Goal: Task Accomplishment & Management: Manage account settings

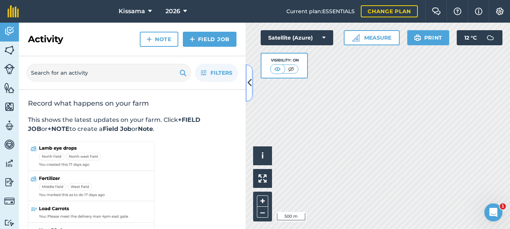
click at [251, 85] on icon at bounding box center [249, 82] width 4 height 13
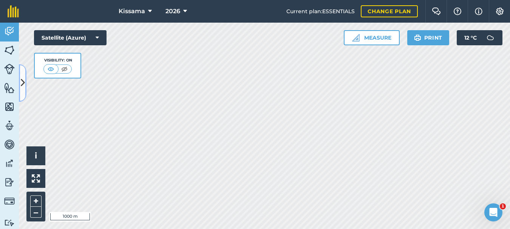
click at [22, 78] on icon at bounding box center [23, 82] width 4 height 13
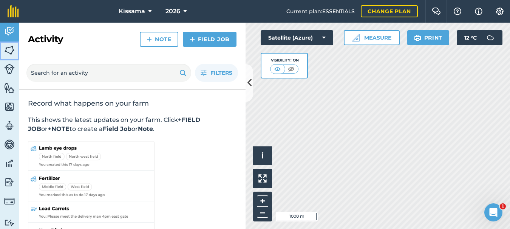
click at [10, 49] on img at bounding box center [9, 50] width 11 height 11
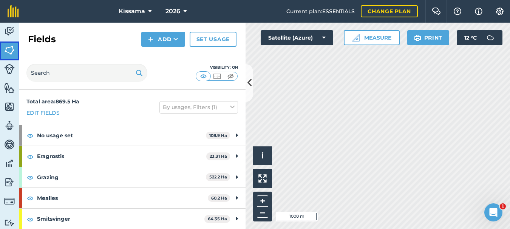
scroll to position [42, 0]
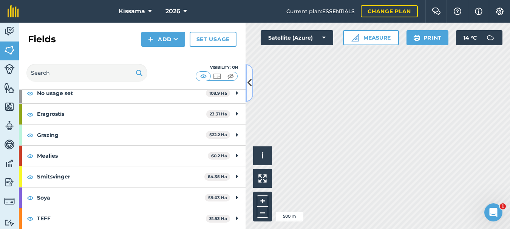
click at [250, 83] on icon at bounding box center [249, 82] width 4 height 13
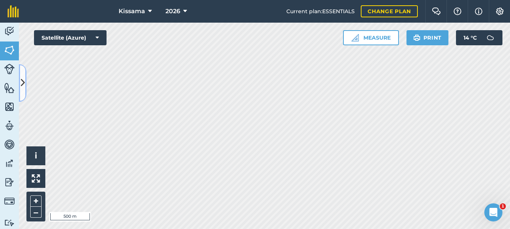
click at [22, 84] on icon at bounding box center [23, 82] width 4 height 13
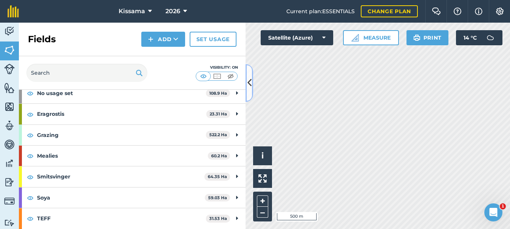
click at [249, 82] on icon at bounding box center [249, 82] width 4 height 13
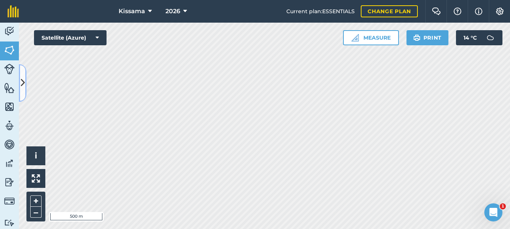
click at [22, 83] on icon at bounding box center [23, 82] width 4 height 13
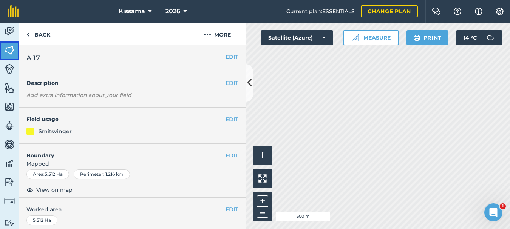
click at [9, 50] on img at bounding box center [9, 50] width 11 height 11
click at [230, 120] on button "EDIT" at bounding box center [231, 119] width 12 height 8
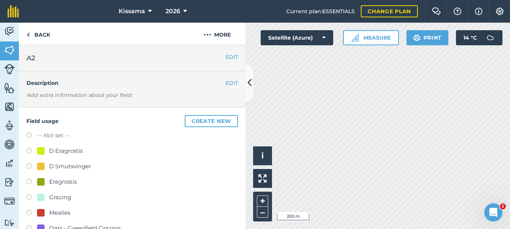
click at [30, 135] on label at bounding box center [31, 137] width 11 height 8
radio input "true"
radio input "false"
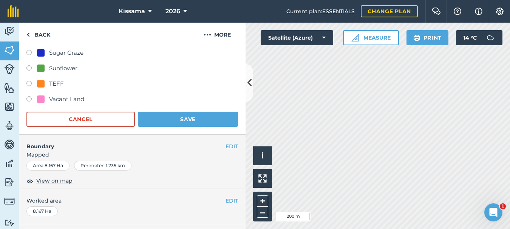
scroll to position [221, 0]
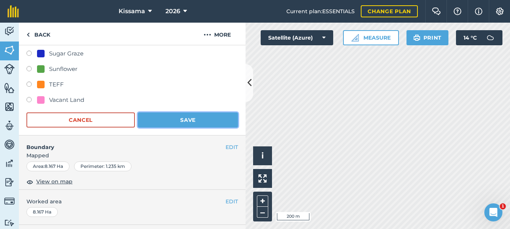
click at [192, 121] on button "Save" at bounding box center [188, 120] width 100 height 15
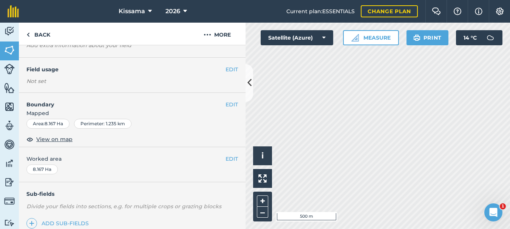
scroll to position [0, 0]
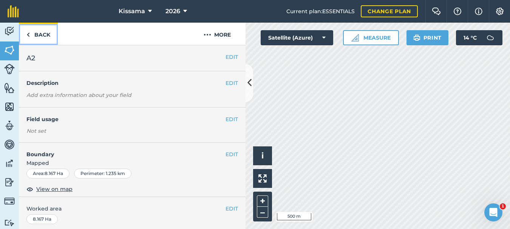
click at [30, 32] on link "Back" at bounding box center [38, 34] width 39 height 22
click at [28, 31] on img at bounding box center [27, 34] width 3 height 9
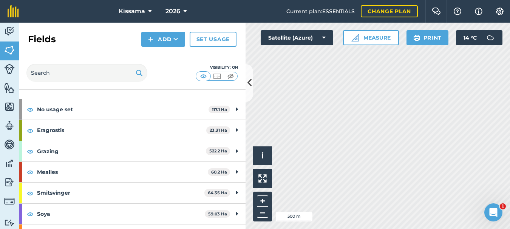
scroll to position [42, 0]
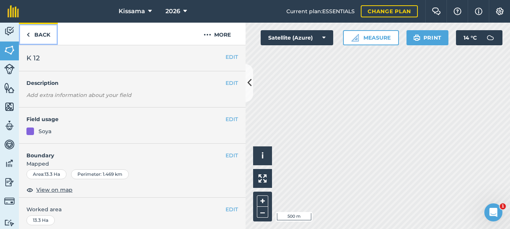
click at [31, 36] on link "Back" at bounding box center [38, 34] width 39 height 22
click at [29, 35] on img at bounding box center [27, 34] width 3 height 9
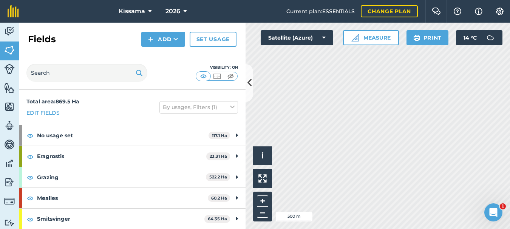
scroll to position [42, 0]
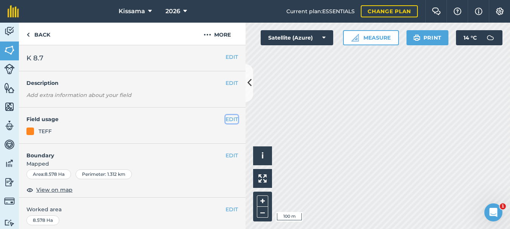
click at [231, 120] on button "EDIT" at bounding box center [231, 119] width 12 height 8
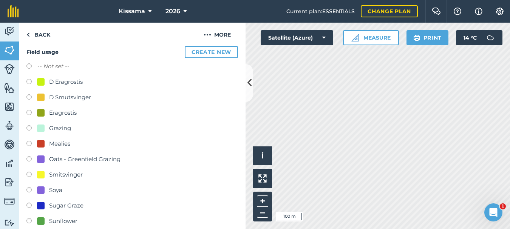
scroll to position [76, 0]
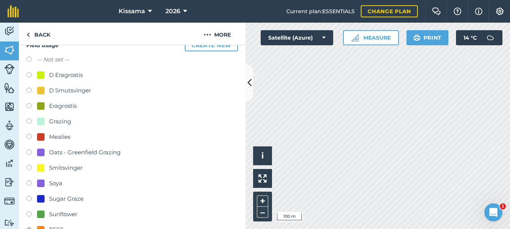
click at [29, 184] on label at bounding box center [31, 184] width 11 height 8
radio input "true"
radio input "false"
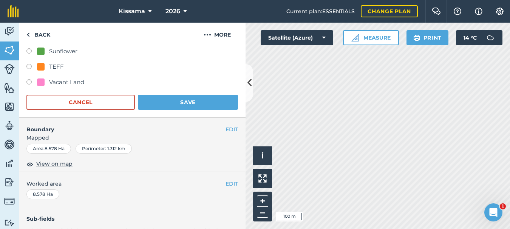
scroll to position [203, 0]
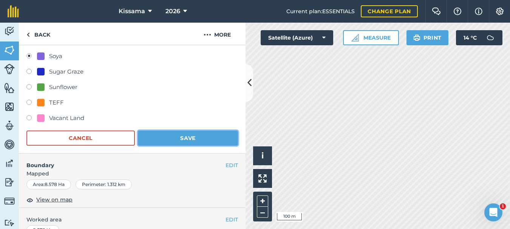
click at [186, 138] on button "Save" at bounding box center [188, 138] width 100 height 15
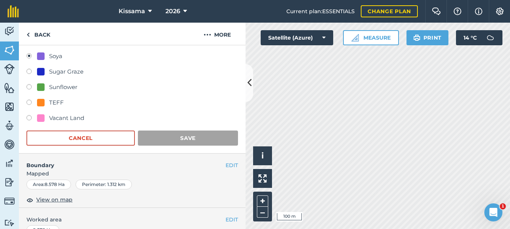
scroll to position [126, 0]
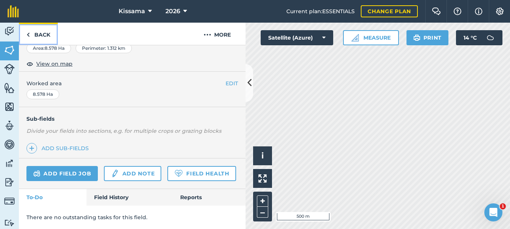
click at [28, 36] on img at bounding box center [27, 34] width 3 height 9
click at [29, 37] on img at bounding box center [27, 34] width 3 height 9
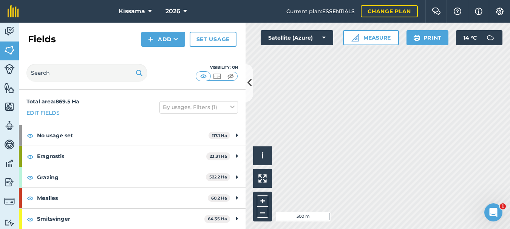
scroll to position [42, 0]
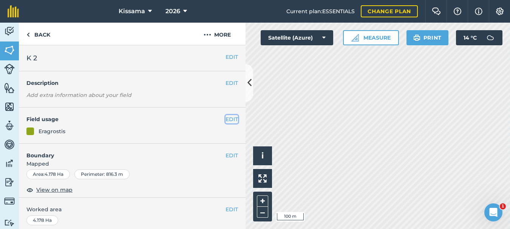
click at [231, 119] on button "EDIT" at bounding box center [231, 119] width 12 height 8
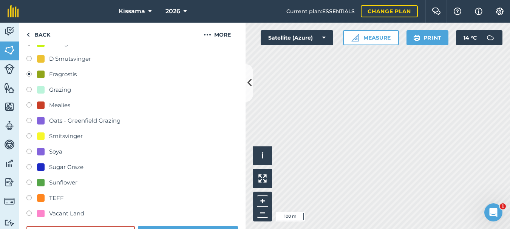
scroll to position [111, 0]
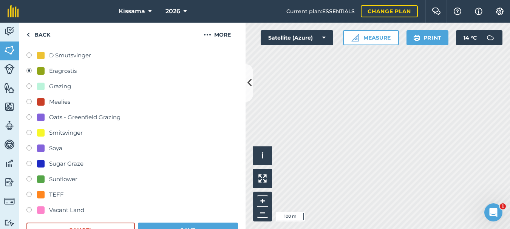
click at [29, 195] on label at bounding box center [31, 196] width 11 height 8
radio input "true"
radio input "false"
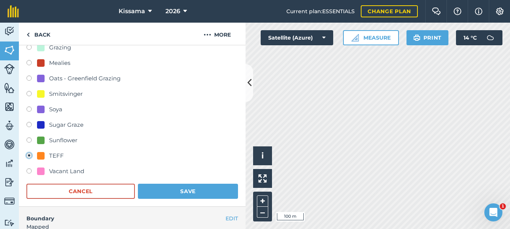
scroll to position [164, 0]
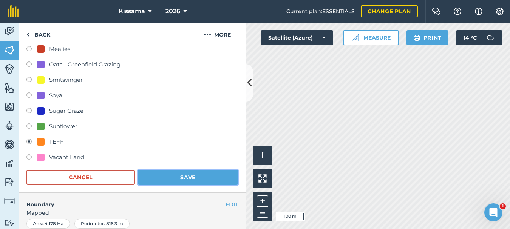
click at [191, 179] on button "Save" at bounding box center [188, 177] width 100 height 15
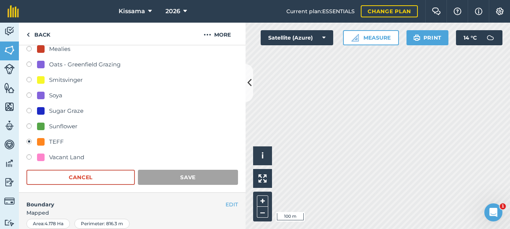
scroll to position [126, 0]
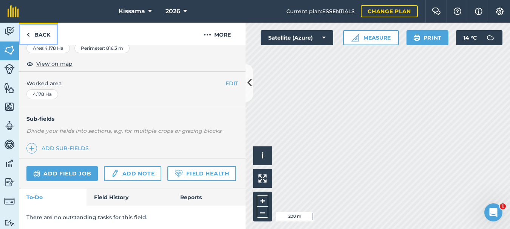
click at [34, 35] on link "Back" at bounding box center [38, 34] width 39 height 22
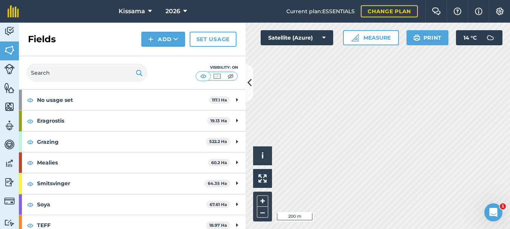
scroll to position [32, 0]
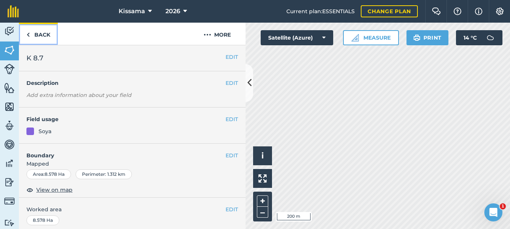
click at [32, 36] on link "Back" at bounding box center [38, 34] width 39 height 22
click at [248, 83] on icon at bounding box center [249, 82] width 4 height 13
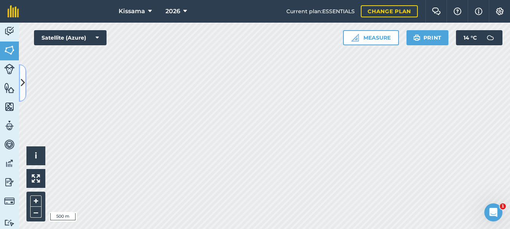
click at [23, 82] on icon at bounding box center [23, 82] width 4 height 13
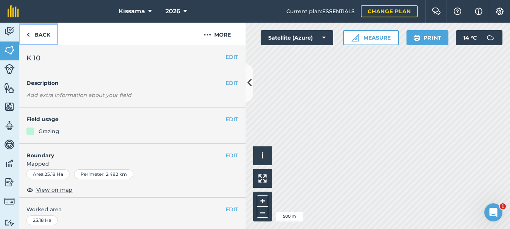
click at [28, 34] on img at bounding box center [27, 34] width 3 height 9
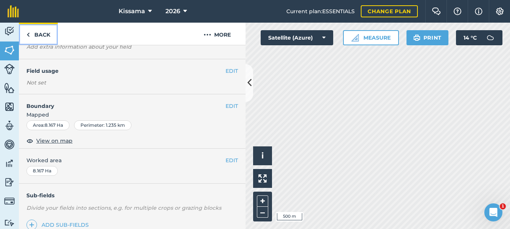
scroll to position [40, 0]
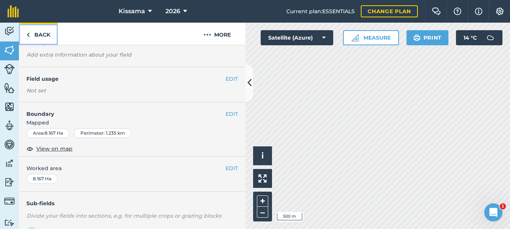
click at [31, 33] on link "Back" at bounding box center [38, 34] width 39 height 22
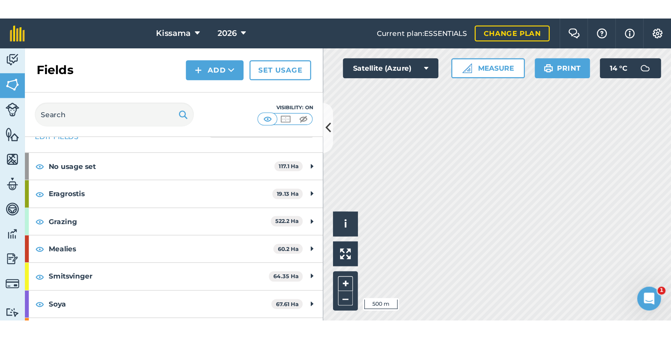
scroll to position [42, 0]
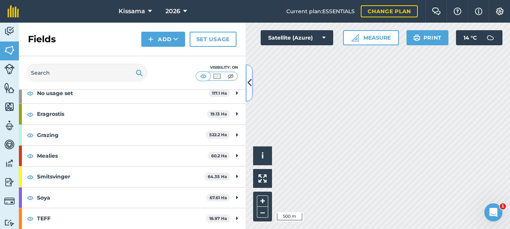
click at [248, 84] on icon at bounding box center [249, 82] width 4 height 13
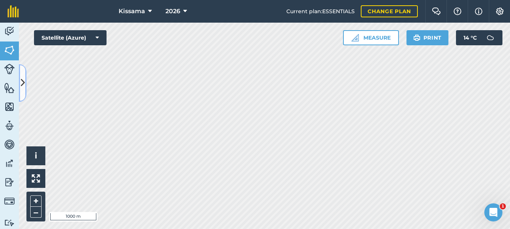
click at [23, 83] on icon at bounding box center [23, 82] width 4 height 13
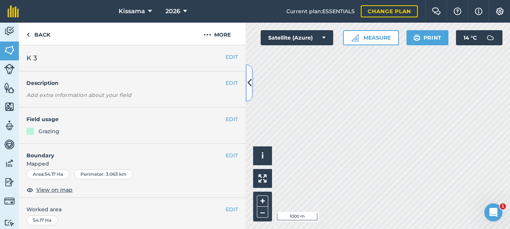
click at [251, 83] on icon at bounding box center [249, 82] width 4 height 13
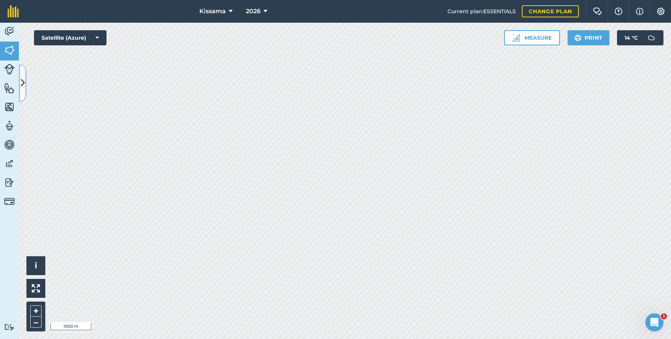
click at [20, 83] on button at bounding box center [23, 83] width 8 height 38
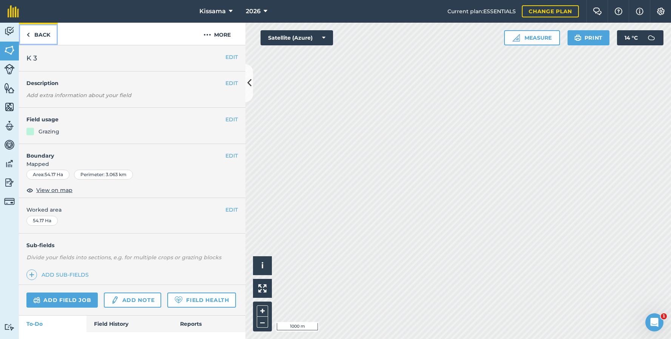
click at [37, 36] on link "Back" at bounding box center [38, 34] width 39 height 22
click at [41, 36] on link "Back" at bounding box center [38, 34] width 39 height 22
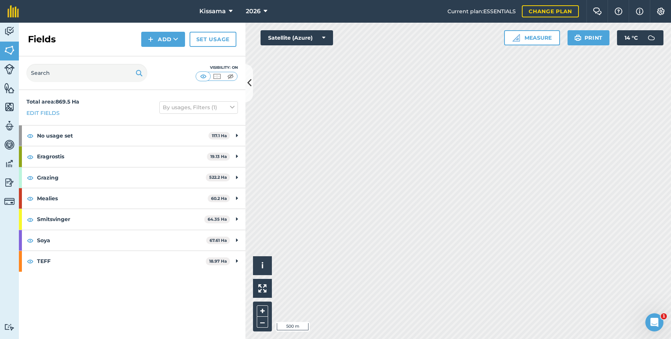
click at [217, 178] on div "Activity Fields Livestock Features Maps Team Vehicles Data Reporting Billing Tu…" at bounding box center [335, 181] width 671 height 316
click at [232, 182] on div "Activity Fields Livestock Features Maps Team Vehicles Data Reporting Billing Tu…" at bounding box center [335, 181] width 671 height 316
